Goal: Information Seeking & Learning: Check status

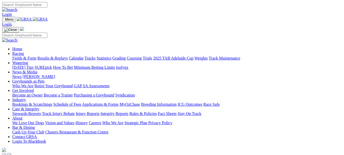
click at [24, 51] on link "Racing" at bounding box center [18, 53] width 12 height 4
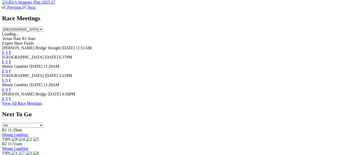
scroll to position [230, 0]
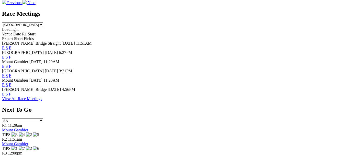
click at [42, 101] on link "View All Race Meetings" at bounding box center [22, 98] width 40 height 4
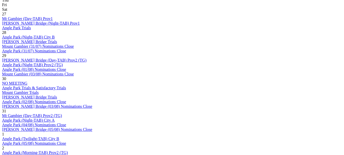
scroll to position [281, 0]
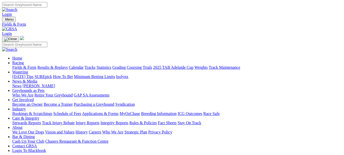
type input "Friday, 27 Jun 2025"
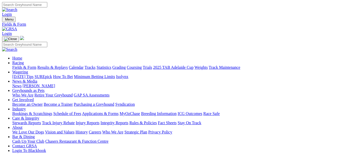
click at [84, 65] on link "Calendar" at bounding box center [76, 67] width 15 height 4
click at [26, 65] on link "Fields & Form" at bounding box center [24, 67] width 24 height 4
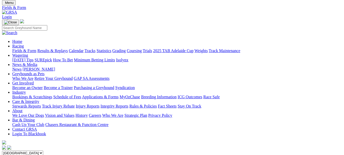
scroll to position [26, 0]
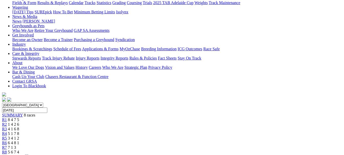
scroll to position [51, 0]
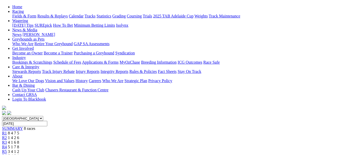
click at [7, 135] on span "R2" at bounding box center [4, 137] width 5 height 4
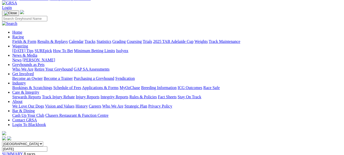
scroll to position [26, 0]
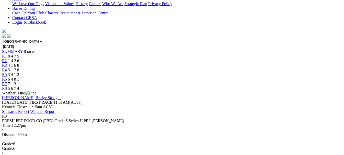
scroll to position [26, 0]
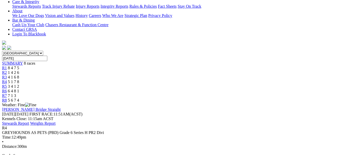
scroll to position [77, 0]
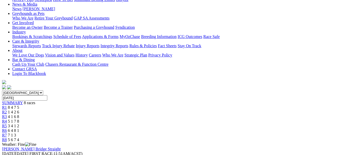
click at [19, 123] on span "3 4 1 2" at bounding box center [13, 125] width 11 height 4
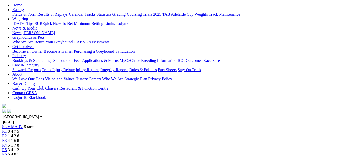
scroll to position [51, 0]
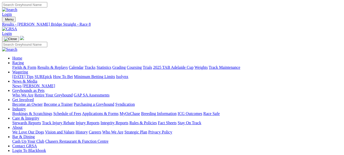
type input "[DATE]"
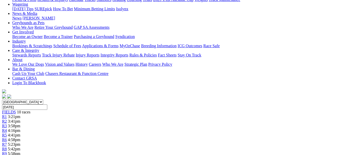
scroll to position [58, 0]
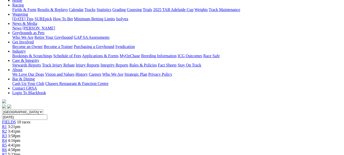
click at [7, 129] on span "R2" at bounding box center [4, 131] width 5 height 4
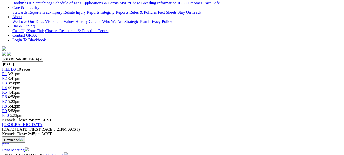
scroll to position [51, 0]
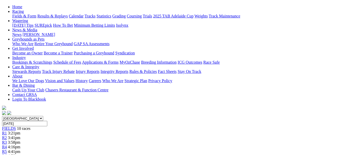
click at [20, 140] on span "3:58pm" at bounding box center [14, 142] width 13 height 4
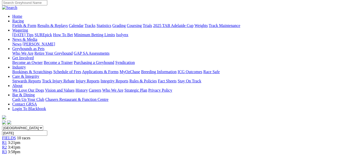
scroll to position [26, 0]
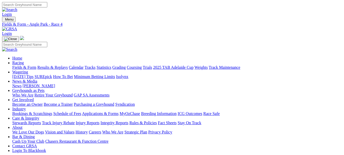
type input "Saturday, 23 Aug 2025"
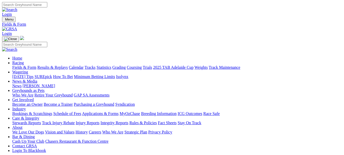
type input "[DATE]"
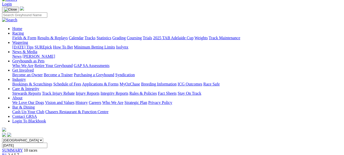
scroll to position [26, 0]
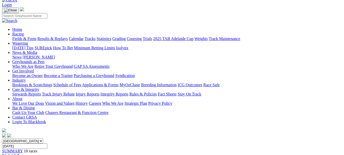
scroll to position [26, 0]
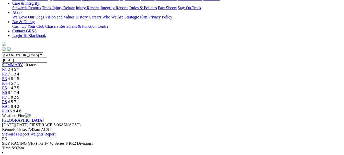
scroll to position [77, 0]
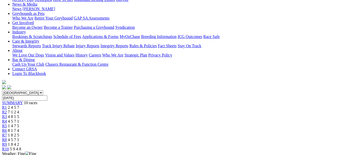
click at [7, 123] on link "R5" at bounding box center [4, 125] width 5 height 4
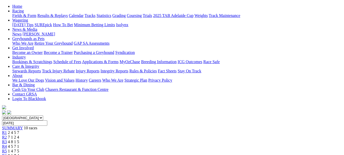
scroll to position [51, 0]
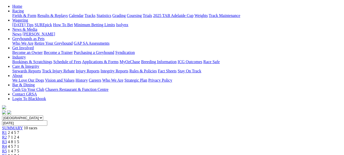
scroll to position [51, 0]
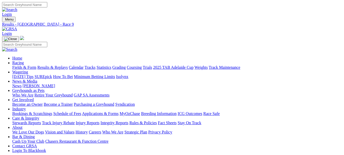
type input "[DATE]"
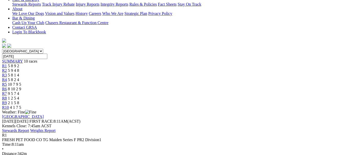
scroll to position [63, 0]
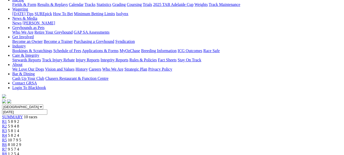
click at [156, 133] on div "R4 5 8 2 4" at bounding box center [172, 135] width 340 height 5
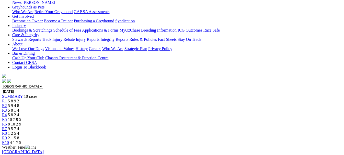
scroll to position [77, 0]
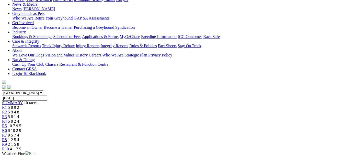
click at [121, 114] on div "R3 5 8 1 4" at bounding box center [172, 116] width 340 height 5
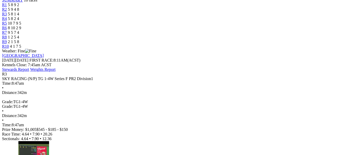
scroll to position [26, 0]
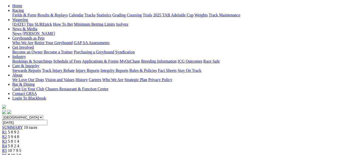
scroll to position [51, 0]
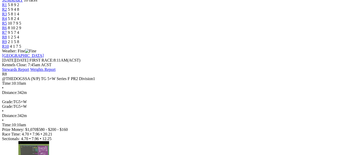
scroll to position [77, 0]
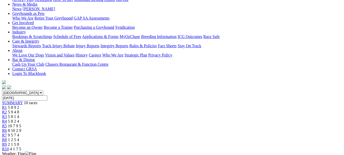
click at [19, 142] on span "2 1 5 8" at bounding box center [13, 144] width 11 height 4
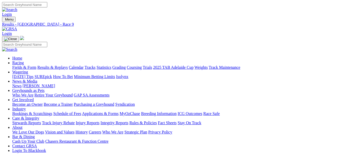
type input "Wednesday, 30 Jul 2025"
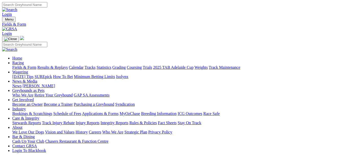
type input "Wednesday, 11 Jun 2025"
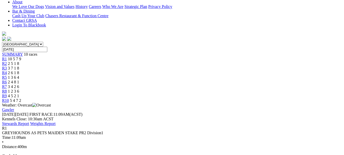
scroll to position [72, 0]
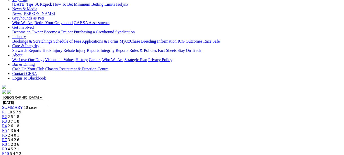
click at [7, 114] on link "R2" at bounding box center [4, 116] width 5 height 4
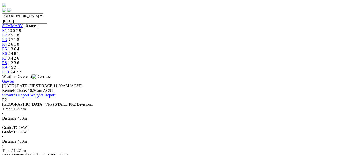
scroll to position [51, 0]
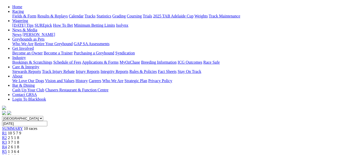
click at [121, 140] on div "R3 3 7 1 8" at bounding box center [172, 142] width 340 height 5
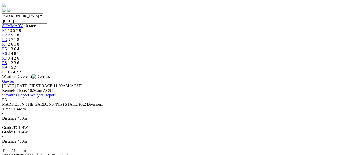
scroll to position [51, 0]
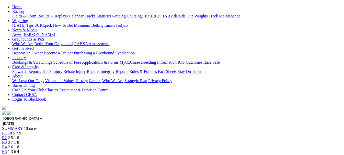
click at [176, 149] on div "R5 1 3 6 4" at bounding box center [172, 151] width 340 height 5
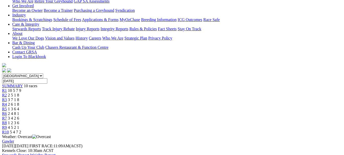
scroll to position [26, 0]
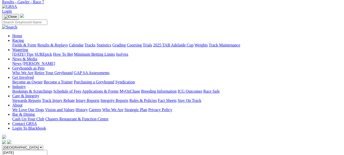
scroll to position [20, 0]
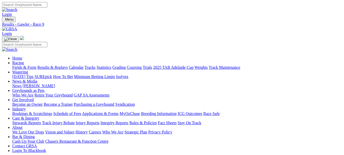
click at [96, 65] on link "Tracks" at bounding box center [90, 67] width 11 height 4
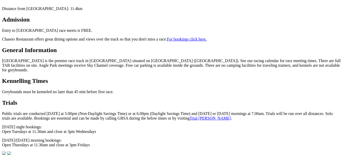
scroll to position [230, 0]
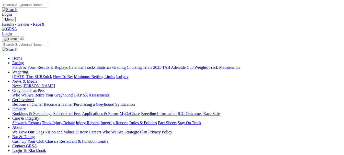
type input "[DATE]"
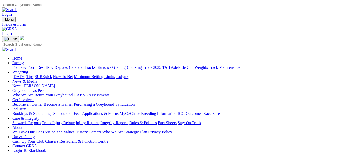
type input "[DATE]"
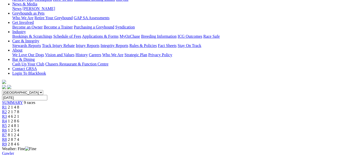
scroll to position [77, 0]
click at [19, 109] on span "2 1 7 8" at bounding box center [13, 111] width 11 height 4
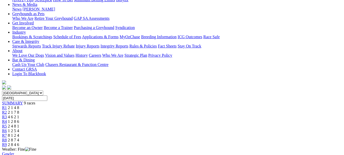
scroll to position [26, 0]
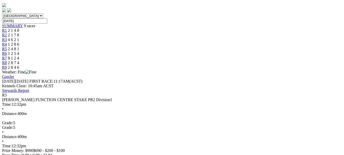
scroll to position [77, 0]
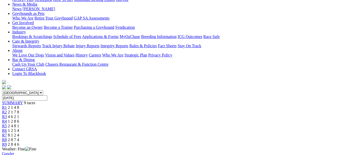
click at [250, 133] on div "R7 8 1 2 4" at bounding box center [172, 135] width 340 height 5
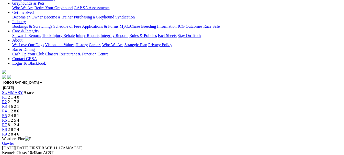
scroll to position [19, 0]
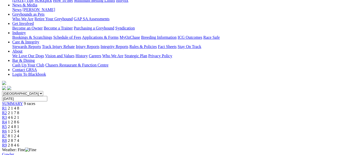
scroll to position [51, 0]
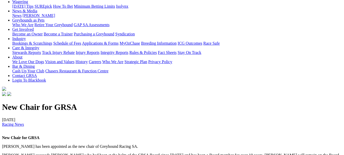
scroll to position [26, 0]
